Goal: Transaction & Acquisition: Obtain resource

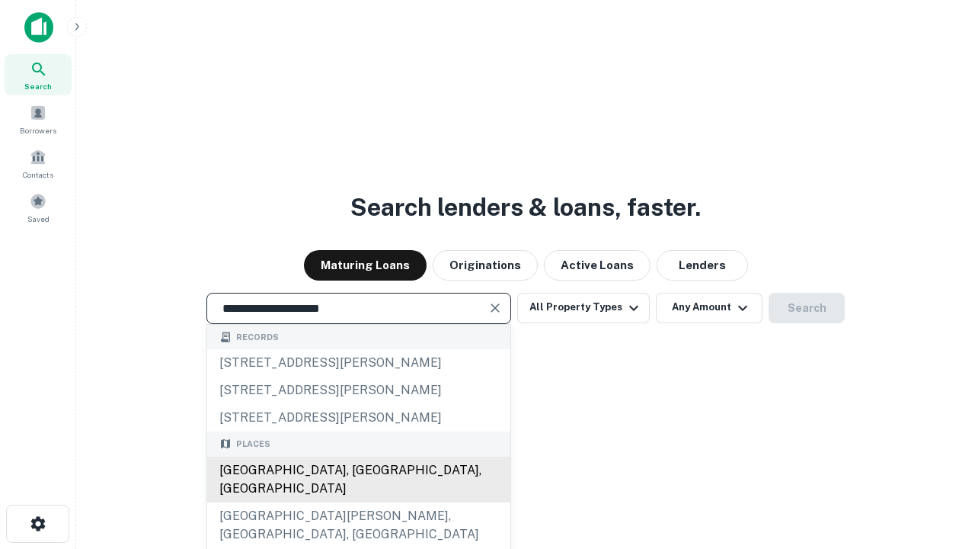
click at [358, 502] on div "Santa Monica, CA, USA" at bounding box center [358, 479] width 303 height 46
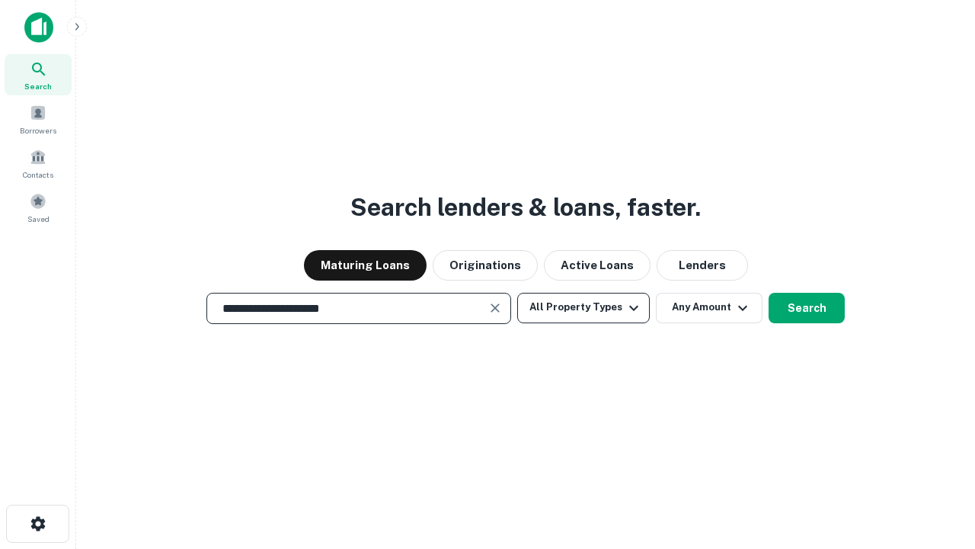
type input "**********"
click at [584, 307] on button "All Property Types" at bounding box center [583, 308] width 133 height 30
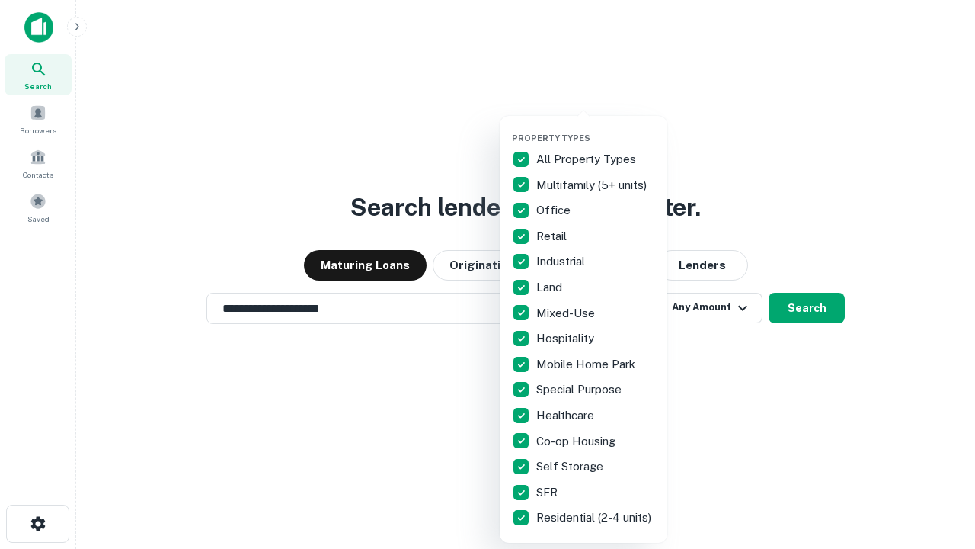
click at [596, 128] on button "button" at bounding box center [596, 128] width 168 height 1
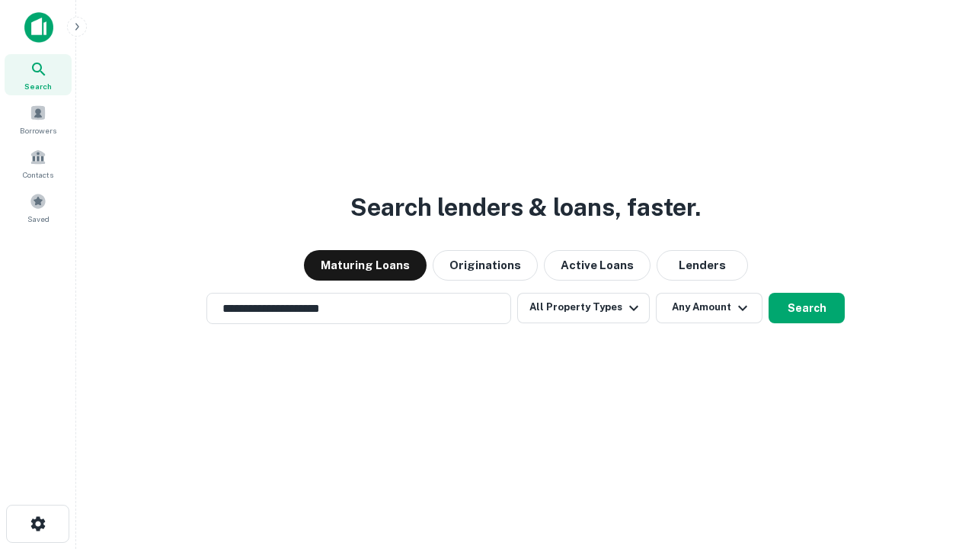
scroll to position [9, 184]
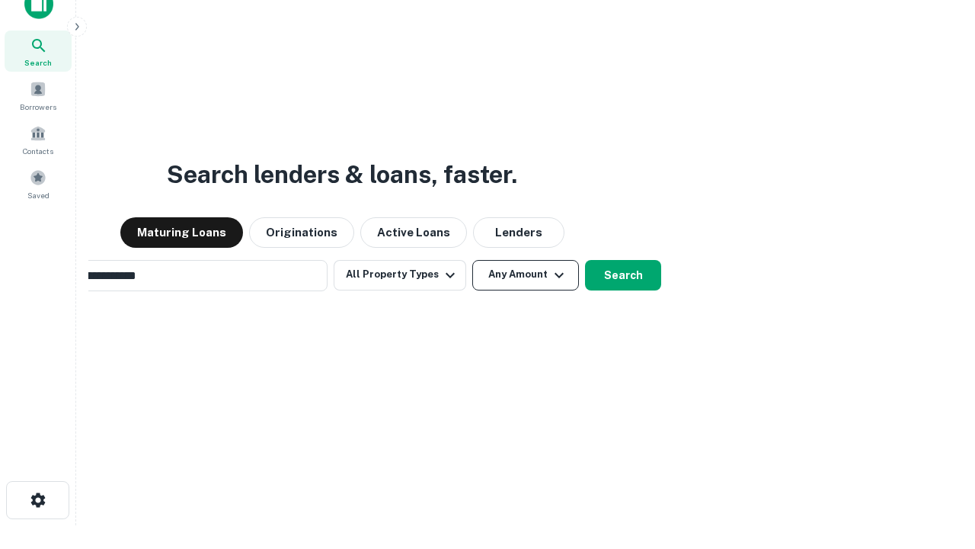
click at [472, 260] on button "Any Amount" at bounding box center [525, 275] width 107 height 30
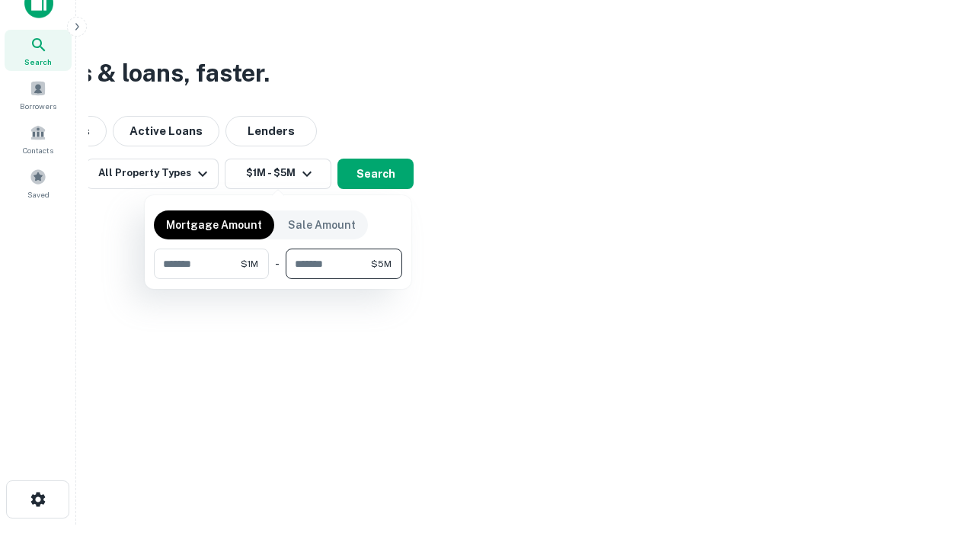
type input "*******"
click at [278, 279] on button "button" at bounding box center [278, 279] width 248 height 1
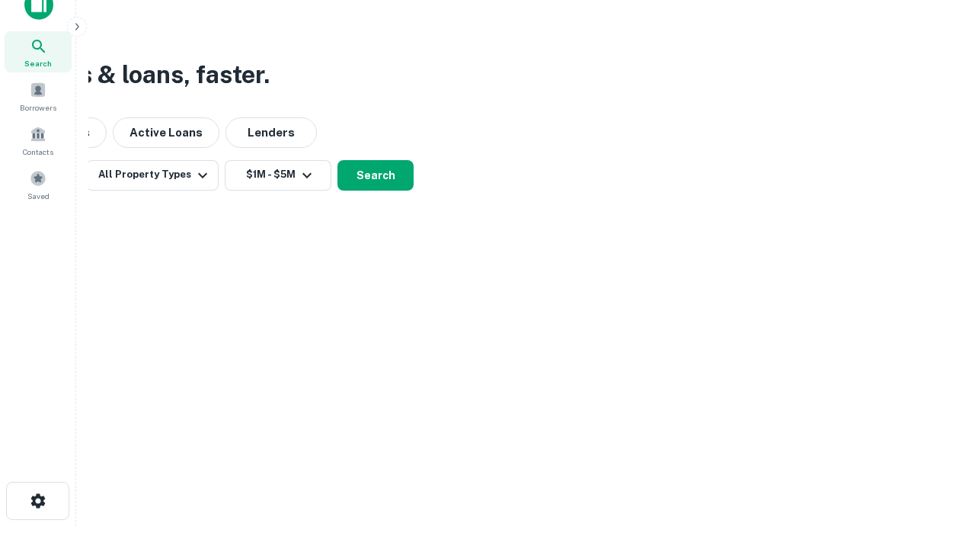
scroll to position [9, 281]
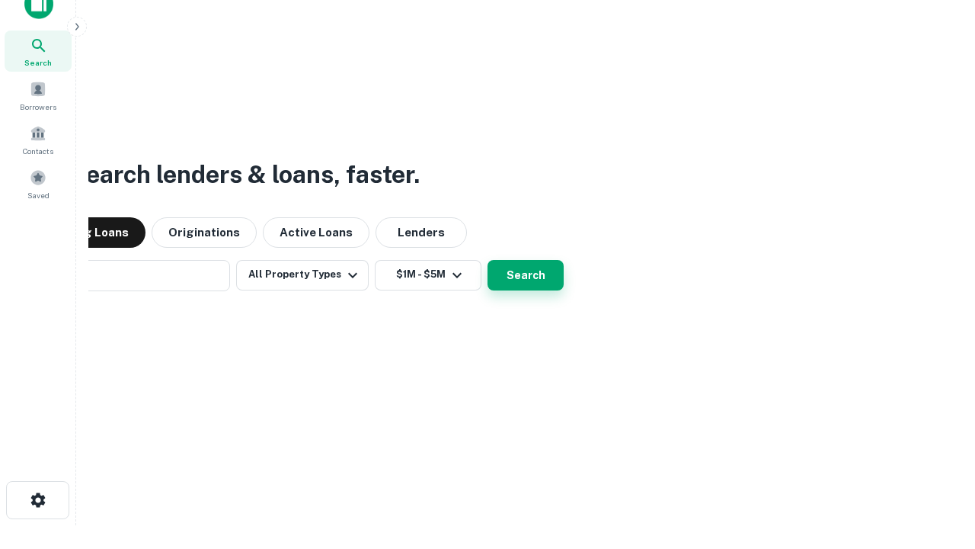
click at [488, 260] on button "Search" at bounding box center [526, 275] width 76 height 30
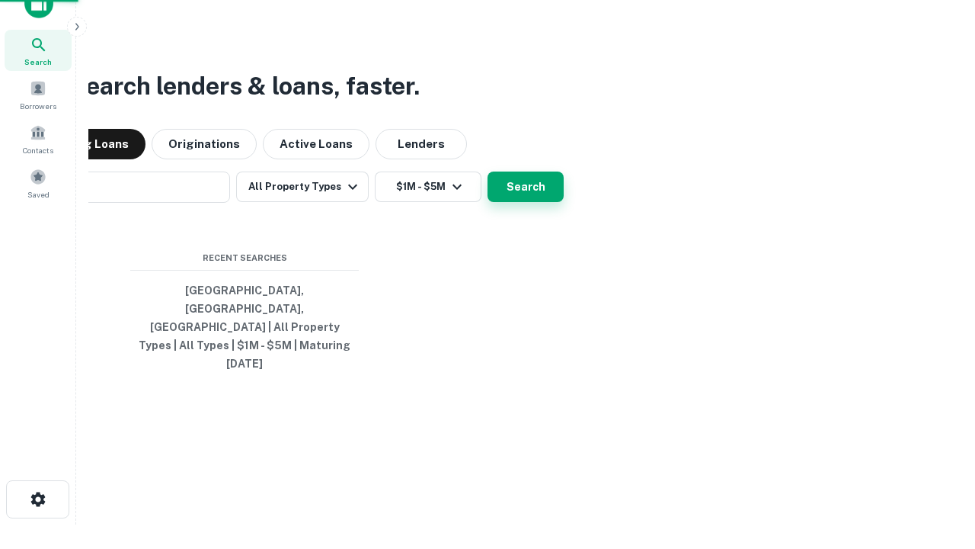
scroll to position [40, 431]
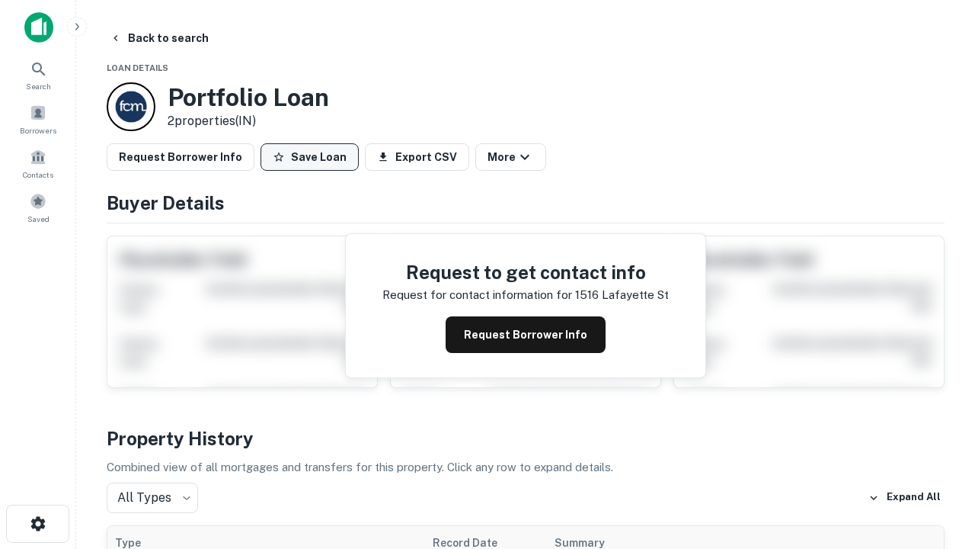
click at [309, 157] on button "Save Loan" at bounding box center [310, 156] width 98 height 27
click at [313, 157] on button "Save Loan" at bounding box center [310, 156] width 98 height 27
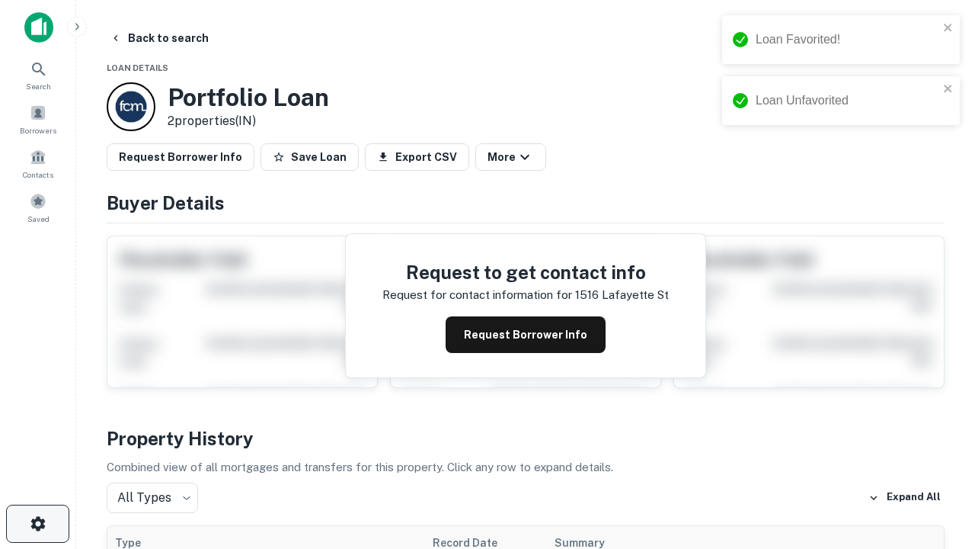
click at [37, 523] on icon "button" at bounding box center [38, 523] width 18 height 18
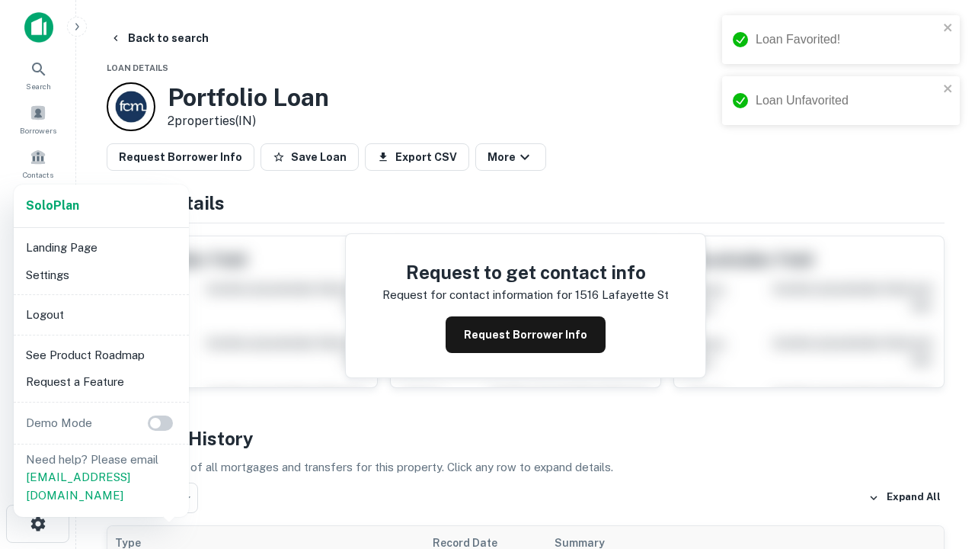
click at [101, 314] on li "Logout" at bounding box center [101, 314] width 163 height 27
